Goal: Information Seeking & Learning: Learn about a topic

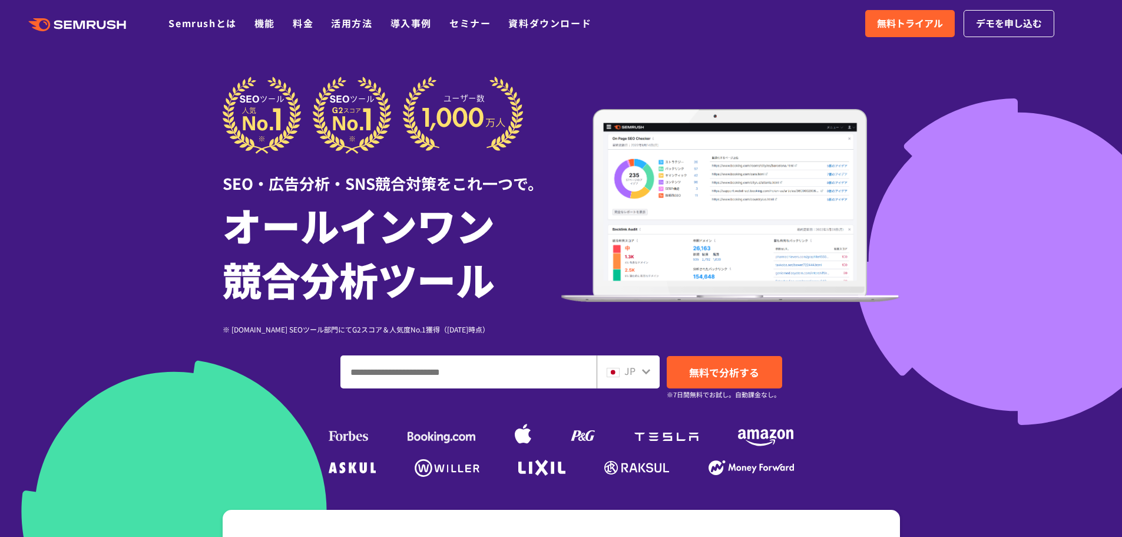
click at [117, 223] on div at bounding box center [561, 328] width 1122 height 657
click at [57, 29] on icon ".cls {fill: #FF642D;}" at bounding box center [78, 24] width 133 height 13
click at [187, 24] on link "Semrushとは" at bounding box center [202, 23] width 68 height 14
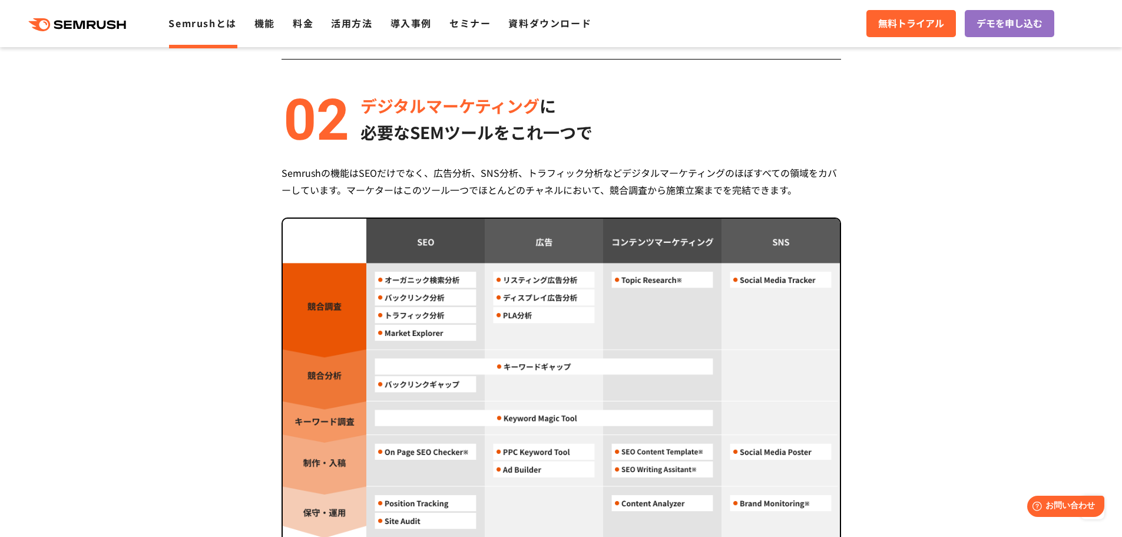
scroll to position [766, 0]
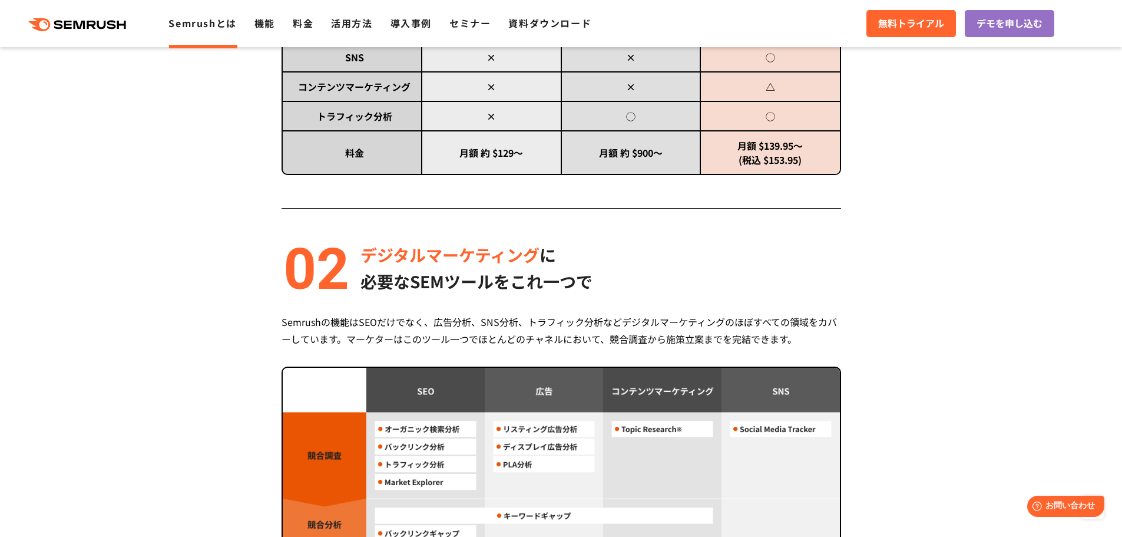
click at [84, 22] on polygon at bounding box center [81, 25] width 12 height 8
